Goal: Task Accomplishment & Management: Use online tool/utility

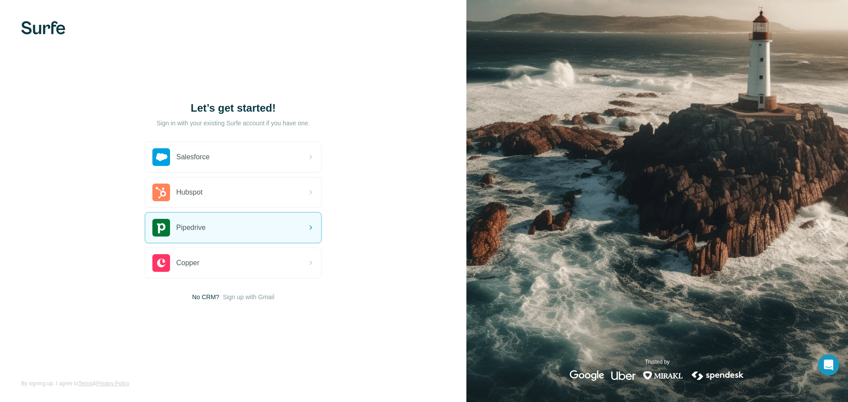
click at [245, 106] on h1 "Let’s get started!" at bounding box center [233, 108] width 177 height 14
click at [246, 123] on p "Sign in with your existing Surfe account if you have one." at bounding box center [232, 123] width 153 height 9
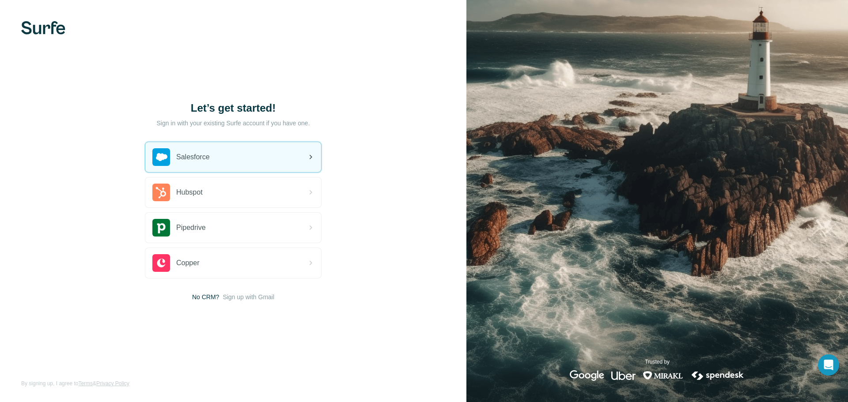
click at [276, 155] on div "Salesforce" at bounding box center [233, 157] width 176 height 30
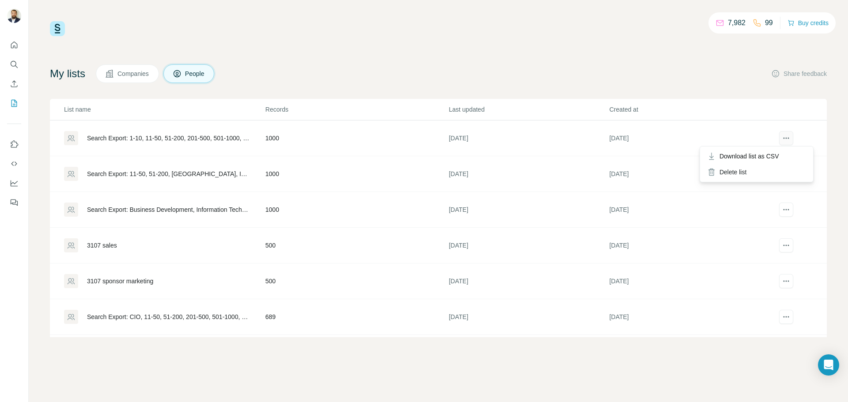
click at [782, 138] on icon "actions" at bounding box center [786, 138] width 9 height 9
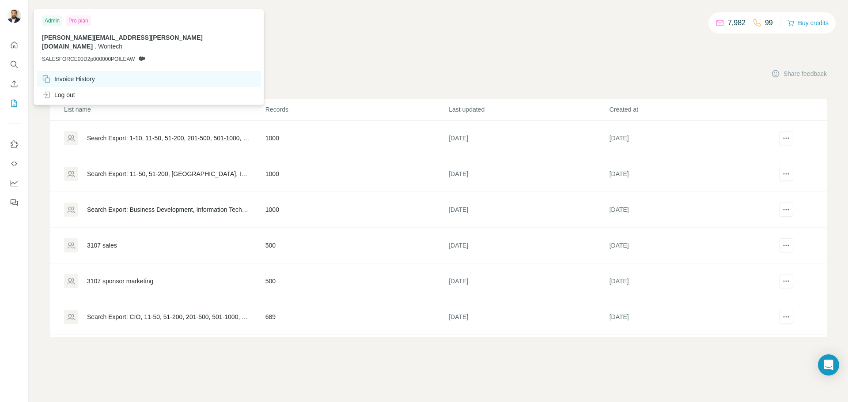
click at [84, 75] on div "Invoice History" at bounding box center [68, 79] width 53 height 9
